Goal: Check status: Check status

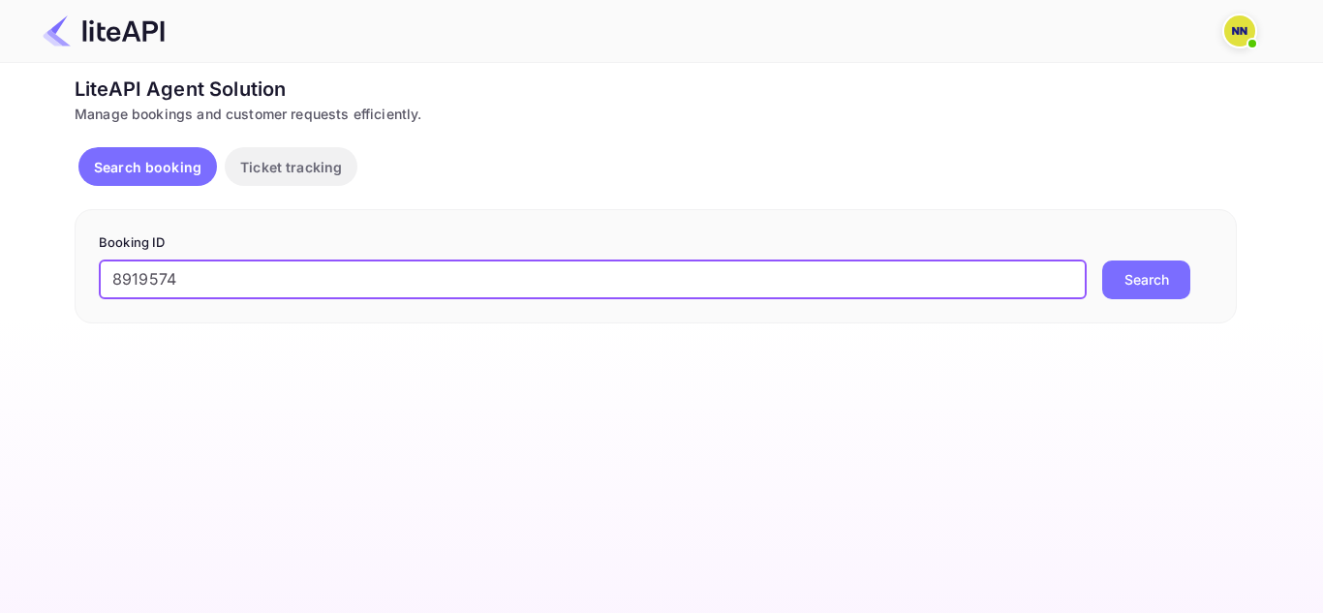
type input "8919574"
click at [1162, 278] on button "Search" at bounding box center [1146, 280] width 88 height 39
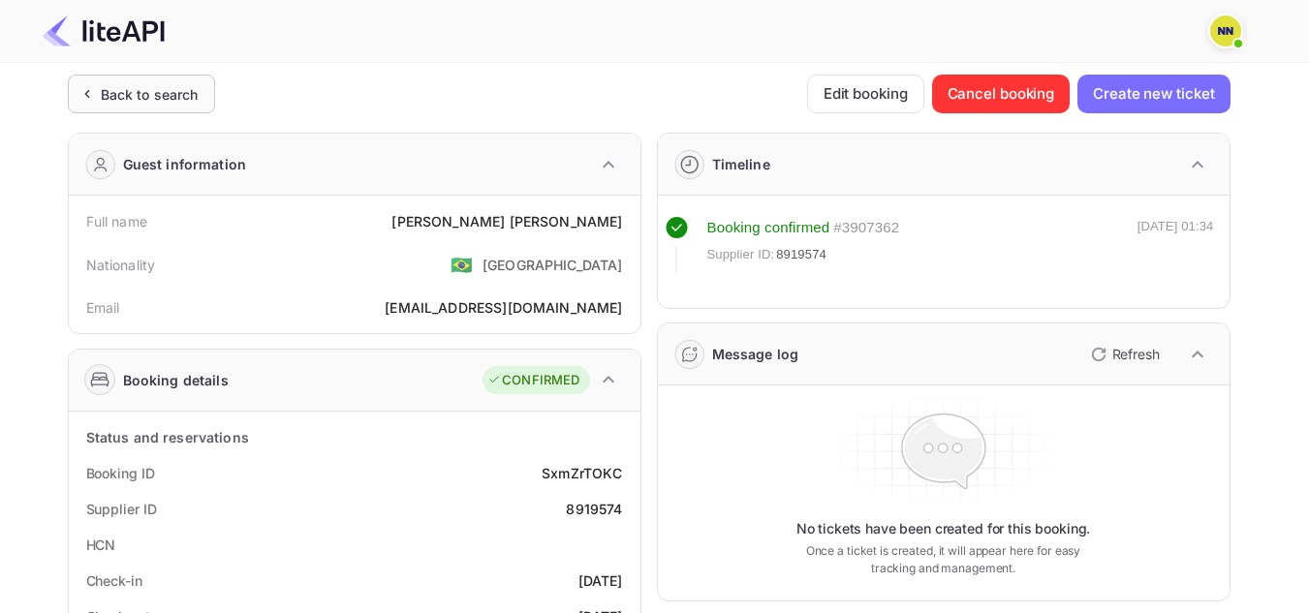
click at [99, 96] on div "Back to search" at bounding box center [138, 94] width 122 height 20
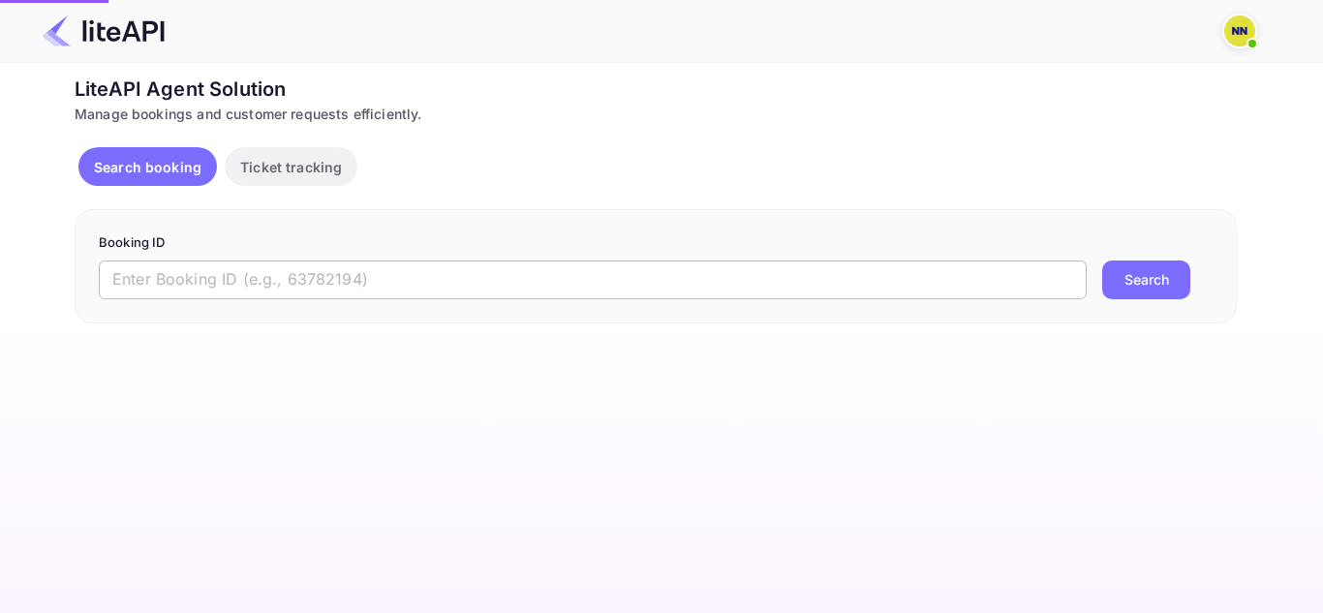
click at [231, 286] on input "text" at bounding box center [593, 280] width 988 height 39
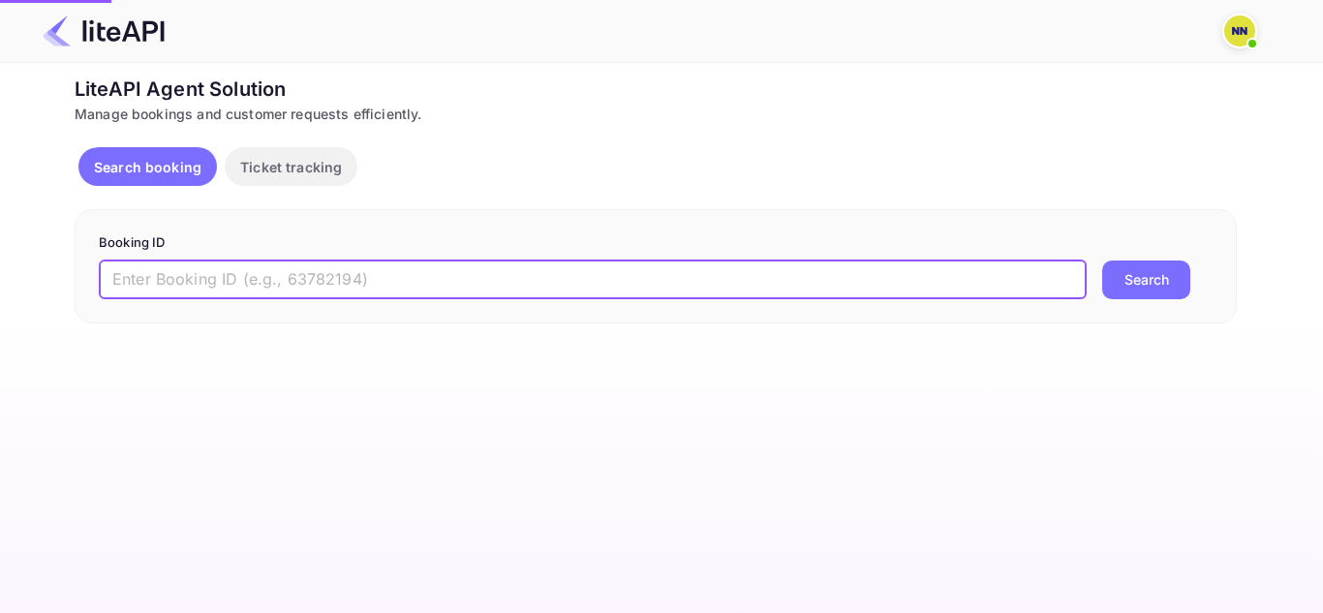
paste input "9152005"
type input "9152005"
click at [1102, 261] on button "Search" at bounding box center [1146, 280] width 88 height 39
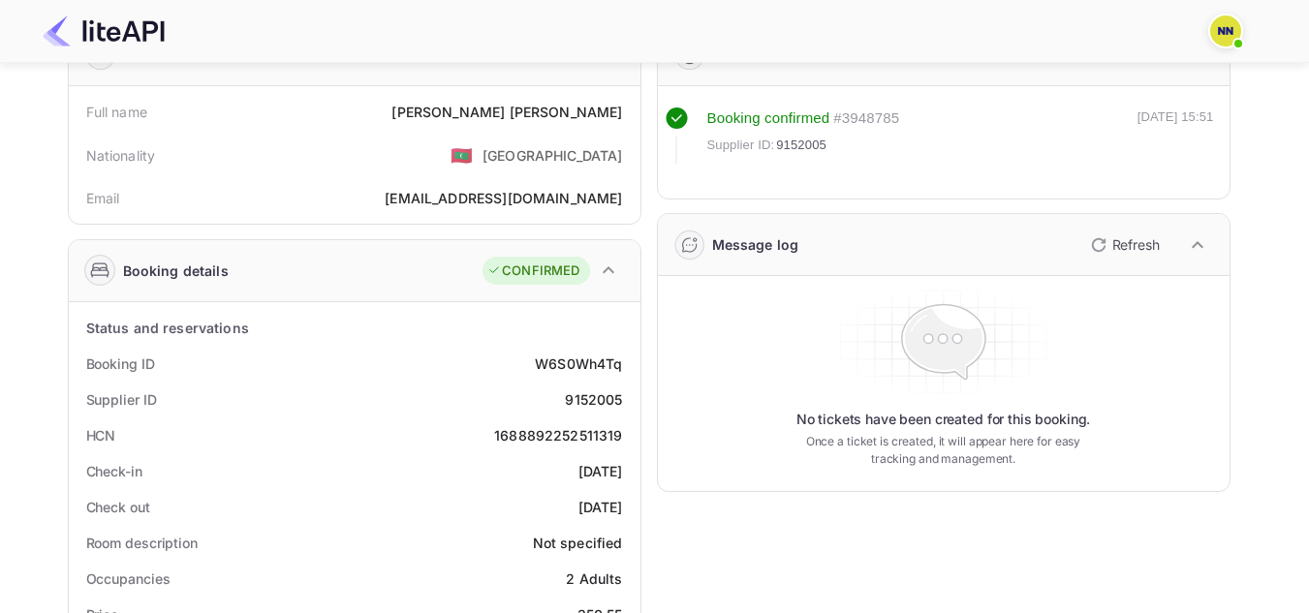
scroll to position [194, 0]
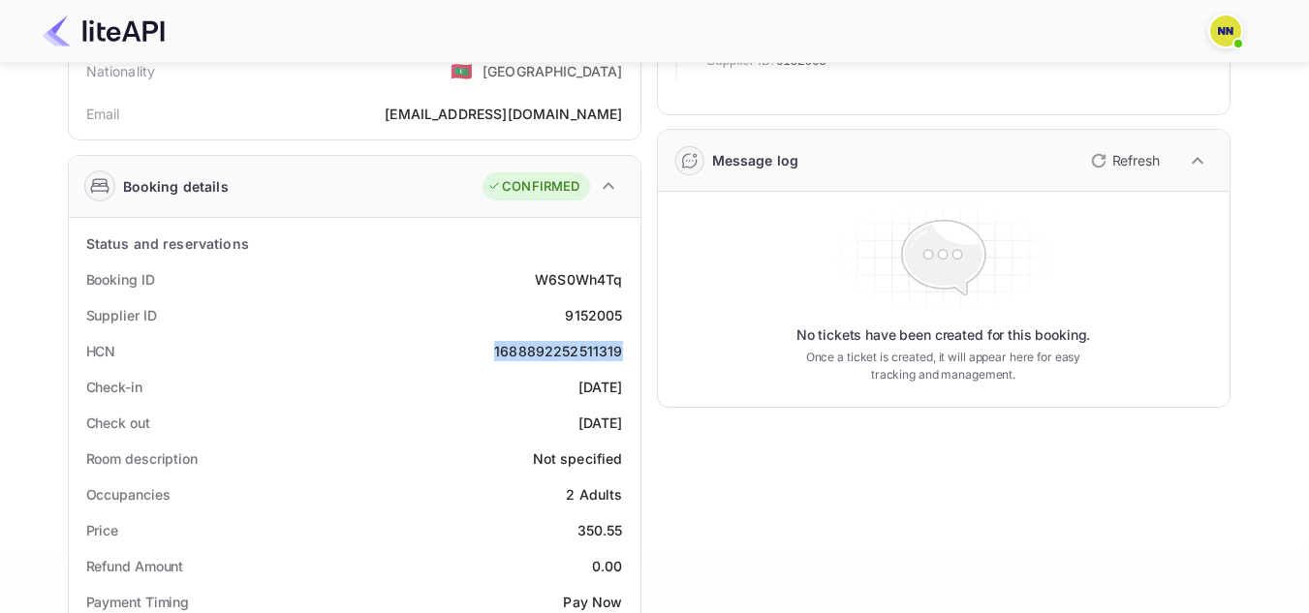
drag, startPoint x: 495, startPoint y: 354, endPoint x: 621, endPoint y: 355, distance: 125.9
click at [621, 355] on div "HCN 1688892252511319" at bounding box center [355, 351] width 556 height 36
copy div "1688892252511319"
